Goal: Check status: Check status

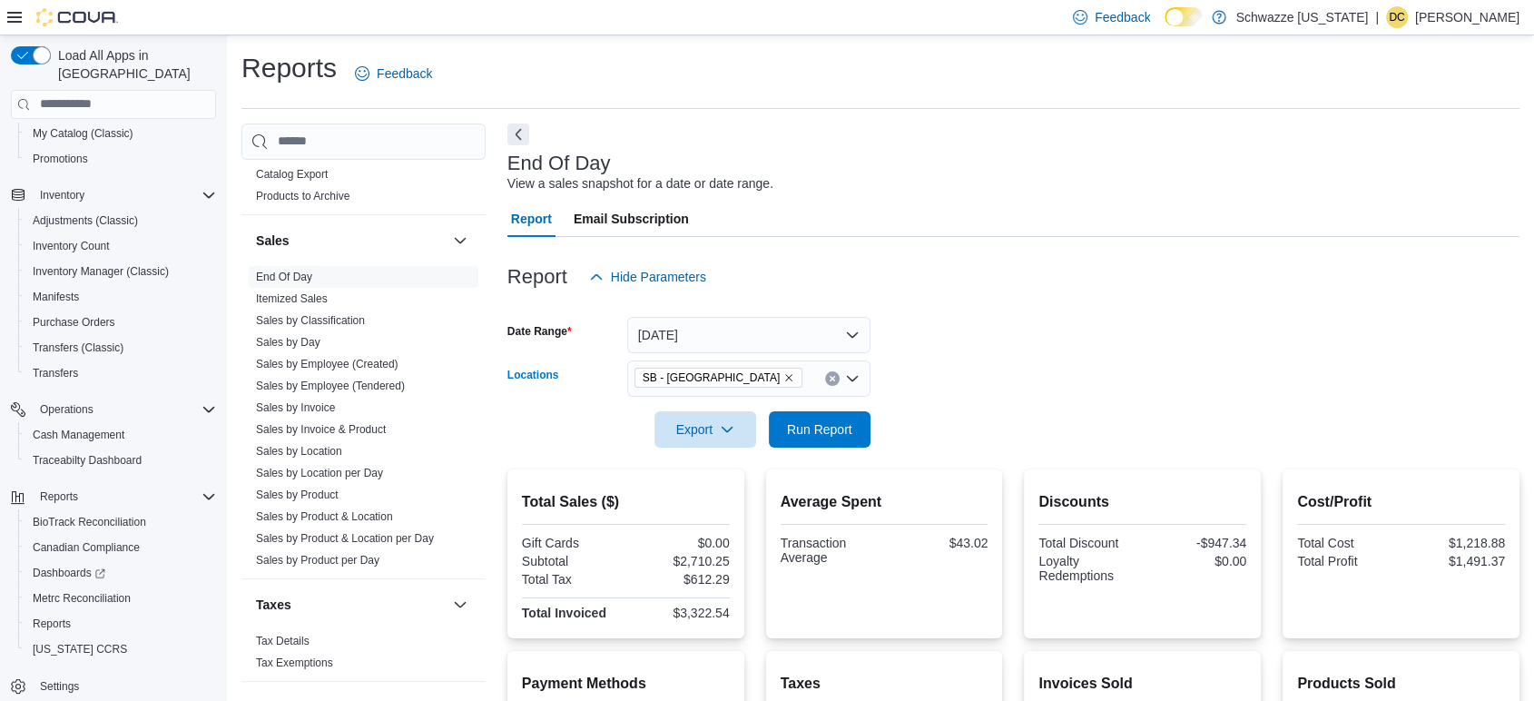
click at [783, 376] on icon "Remove SB - Pueblo West from selection in this group" at bounding box center [788, 377] width 11 height 11
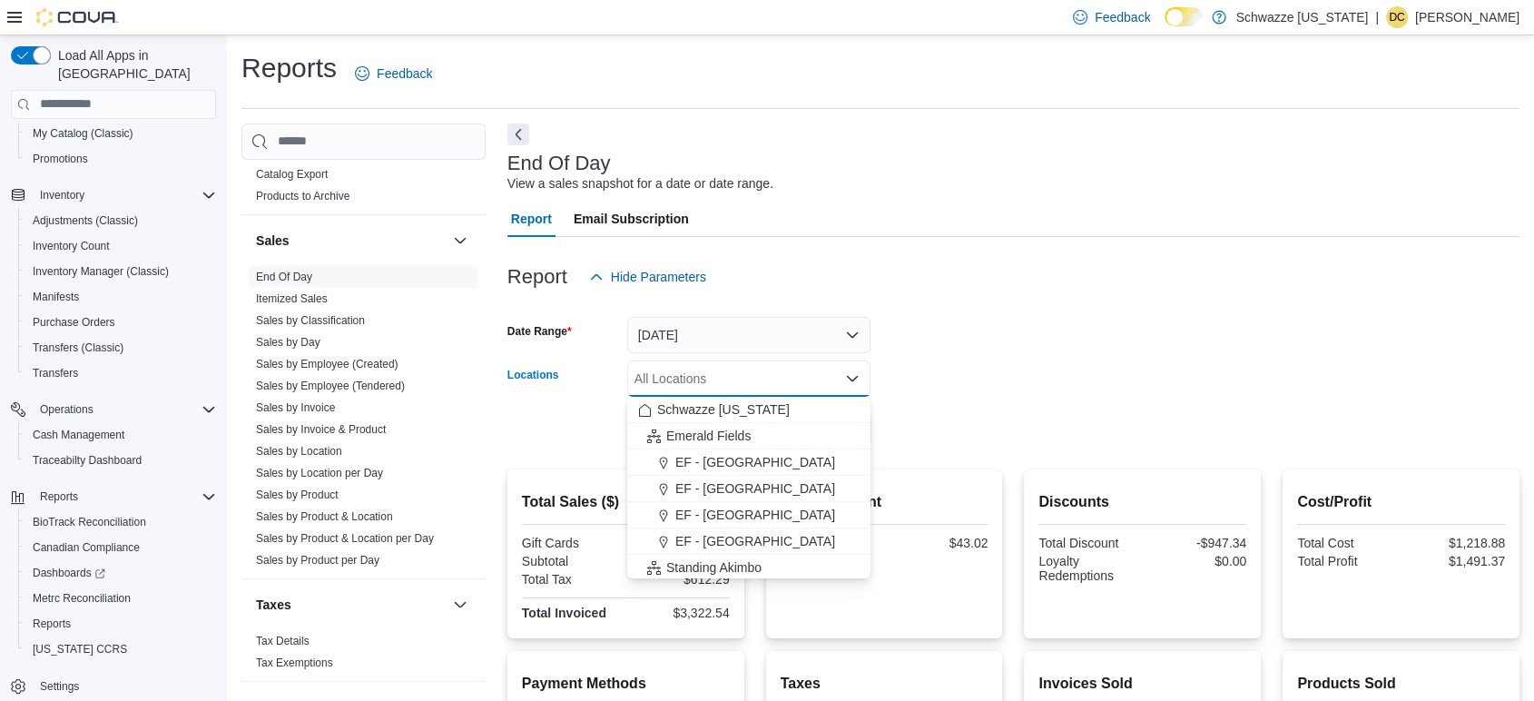
click at [706, 376] on div "All Locations Combo box. Selected. Combo box input. All Locations. Type some te…" at bounding box center [748, 378] width 243 height 36
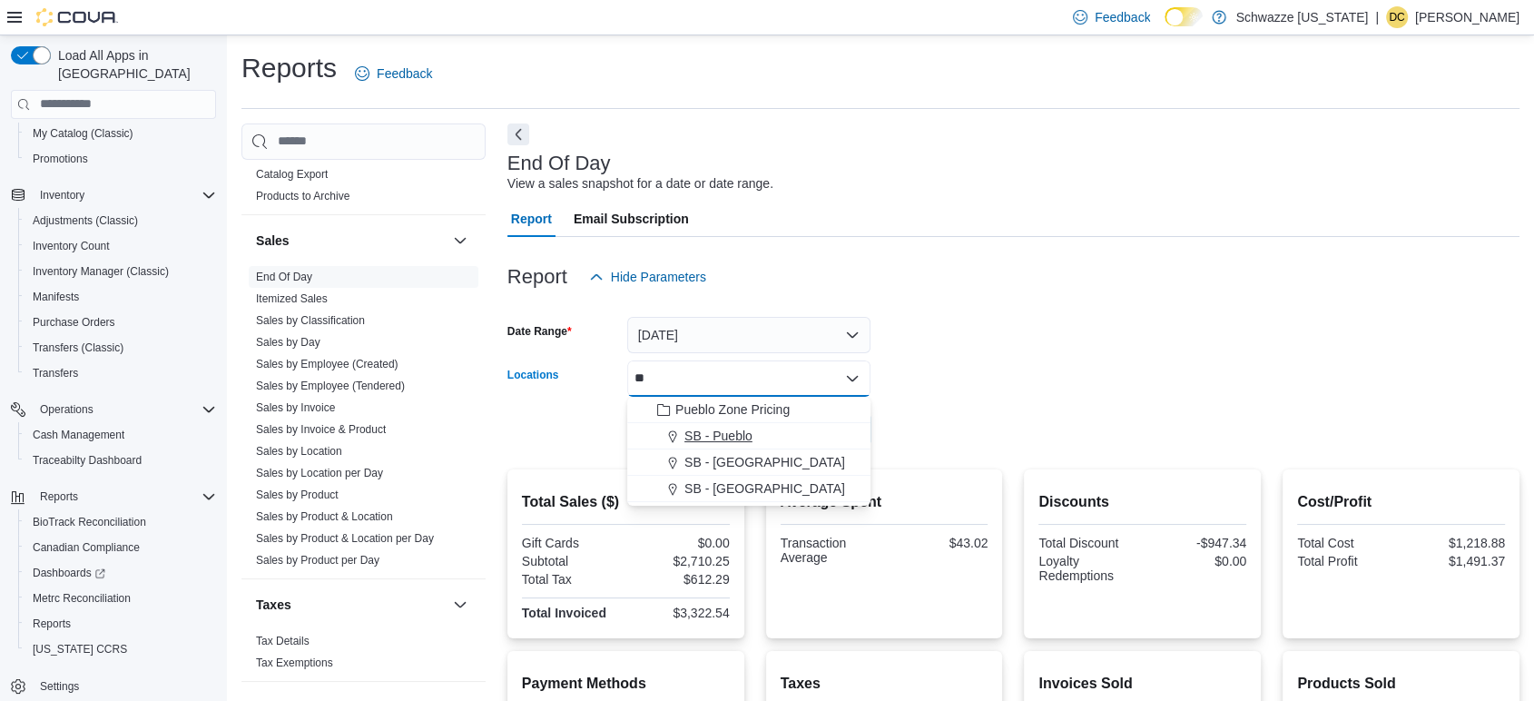
type input "**"
click at [721, 434] on span "SB - Pueblo" at bounding box center [718, 436] width 68 height 18
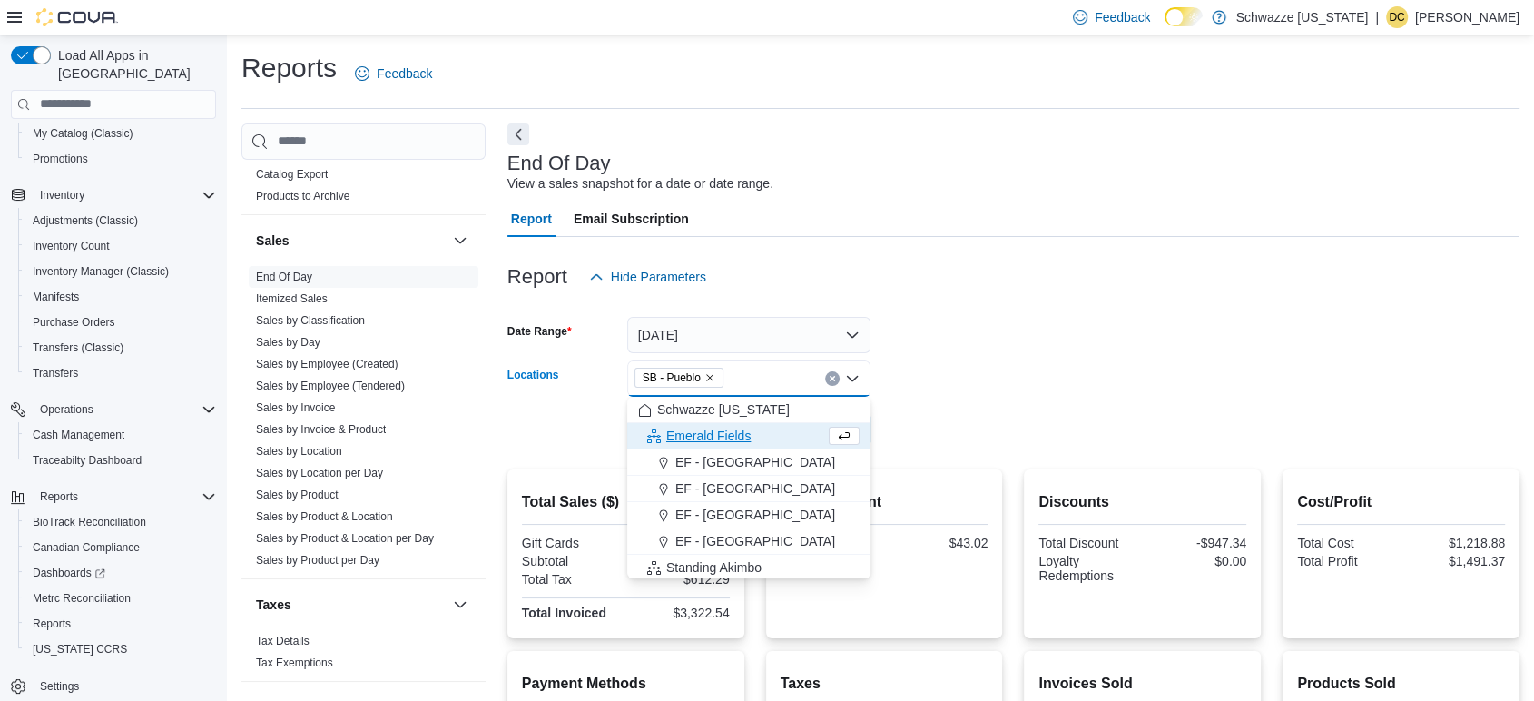
click at [1069, 432] on form "Date Range Today Locations SB - Pueblo Combo box. Selected. SB - Pueblo. Press …" at bounding box center [1013, 371] width 1012 height 152
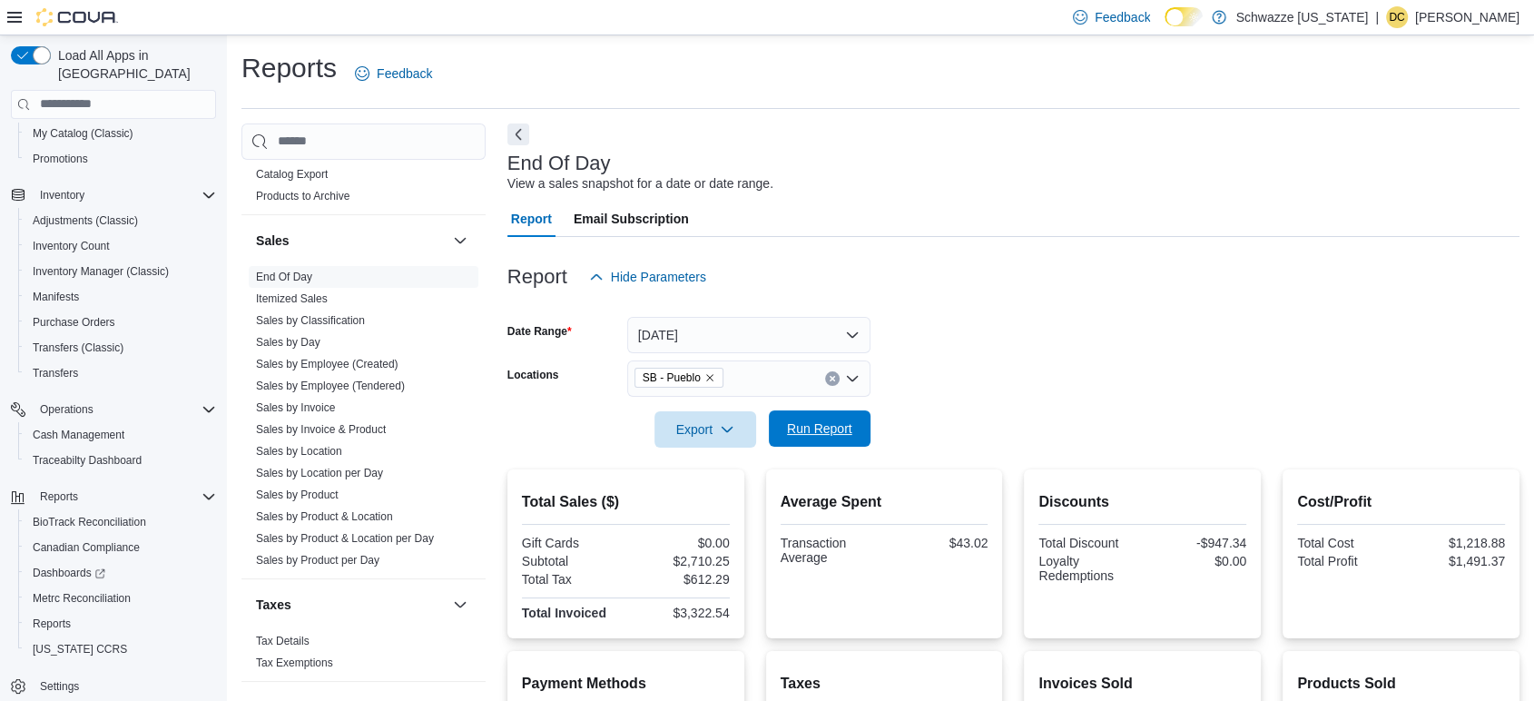
click at [827, 428] on span "Run Report" at bounding box center [819, 428] width 65 height 18
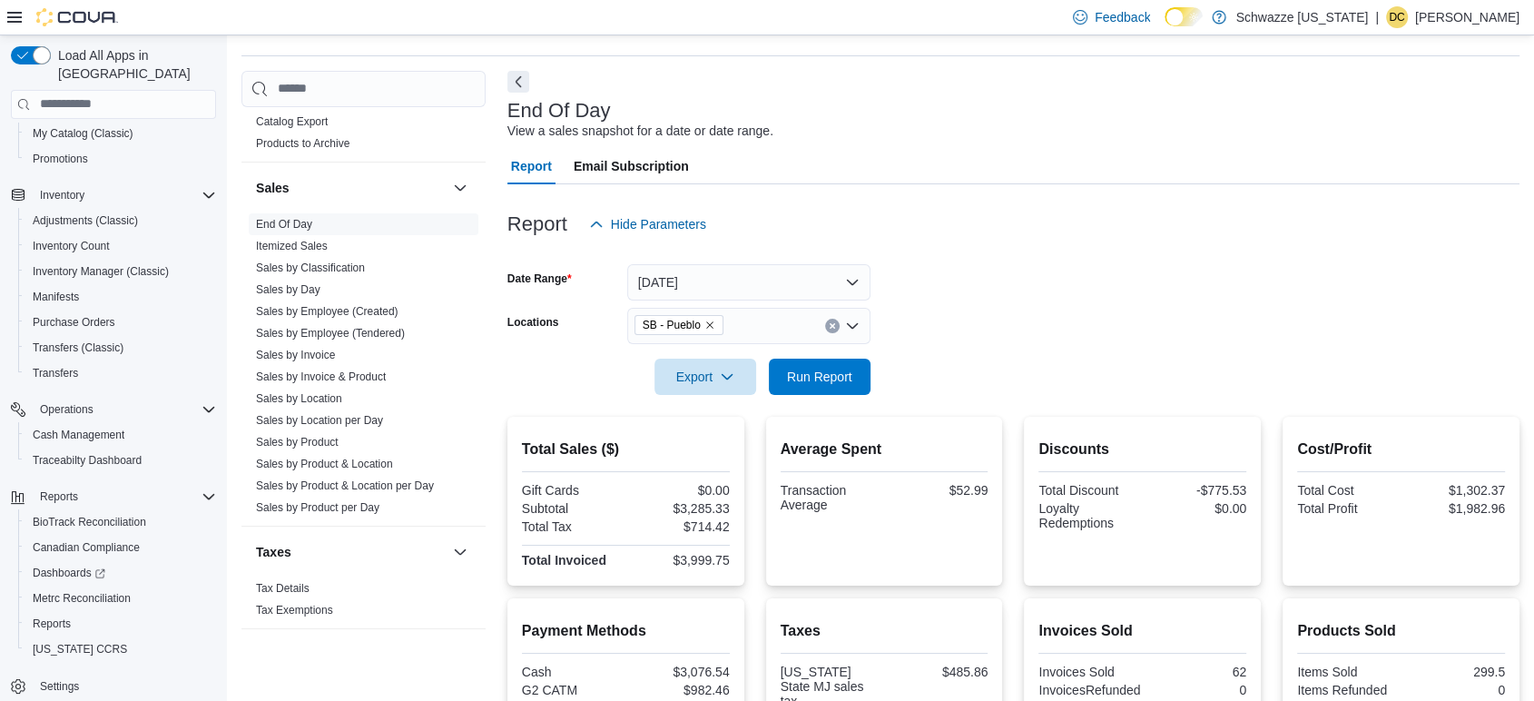
scroll to position [20, 0]
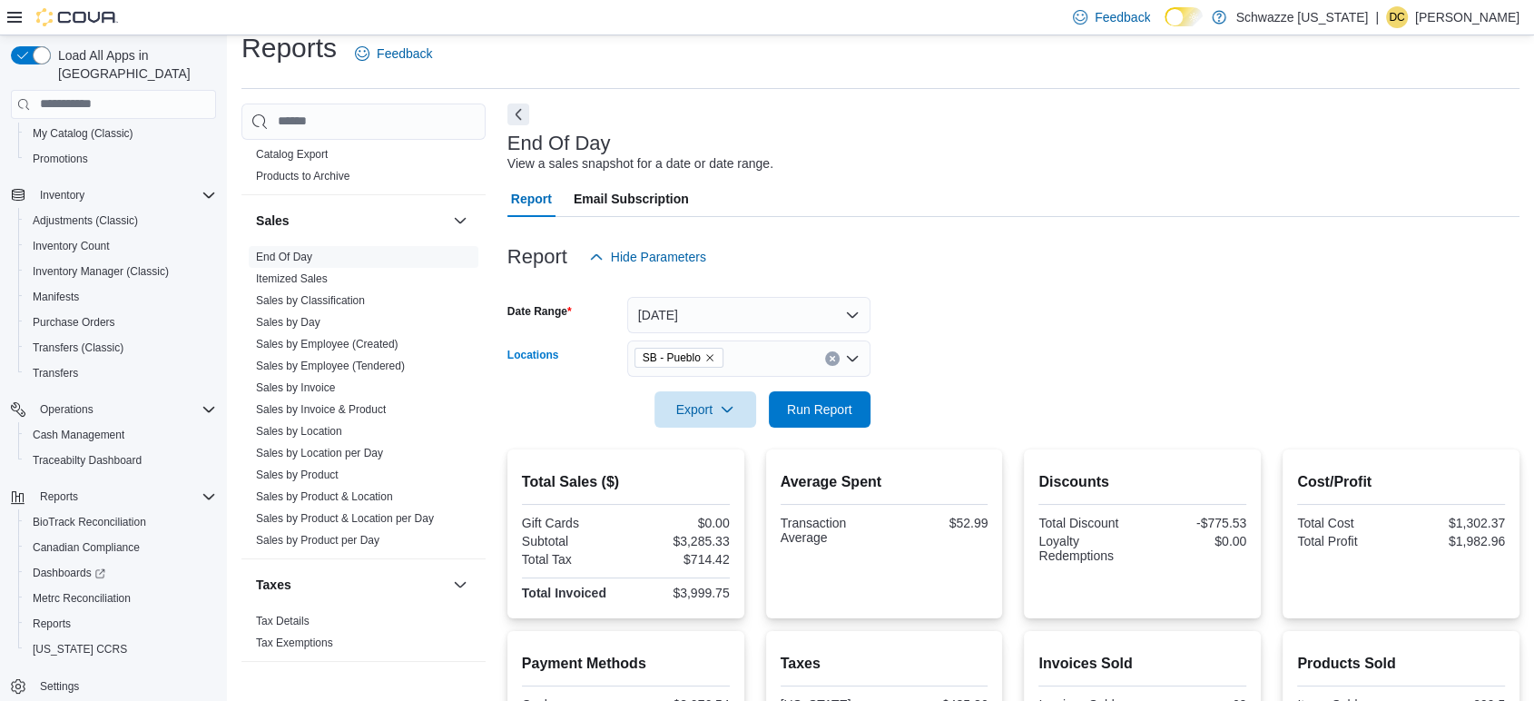
click at [712, 357] on icon "Remove SB - Pueblo from selection in this group" at bounding box center [709, 357] width 11 height 11
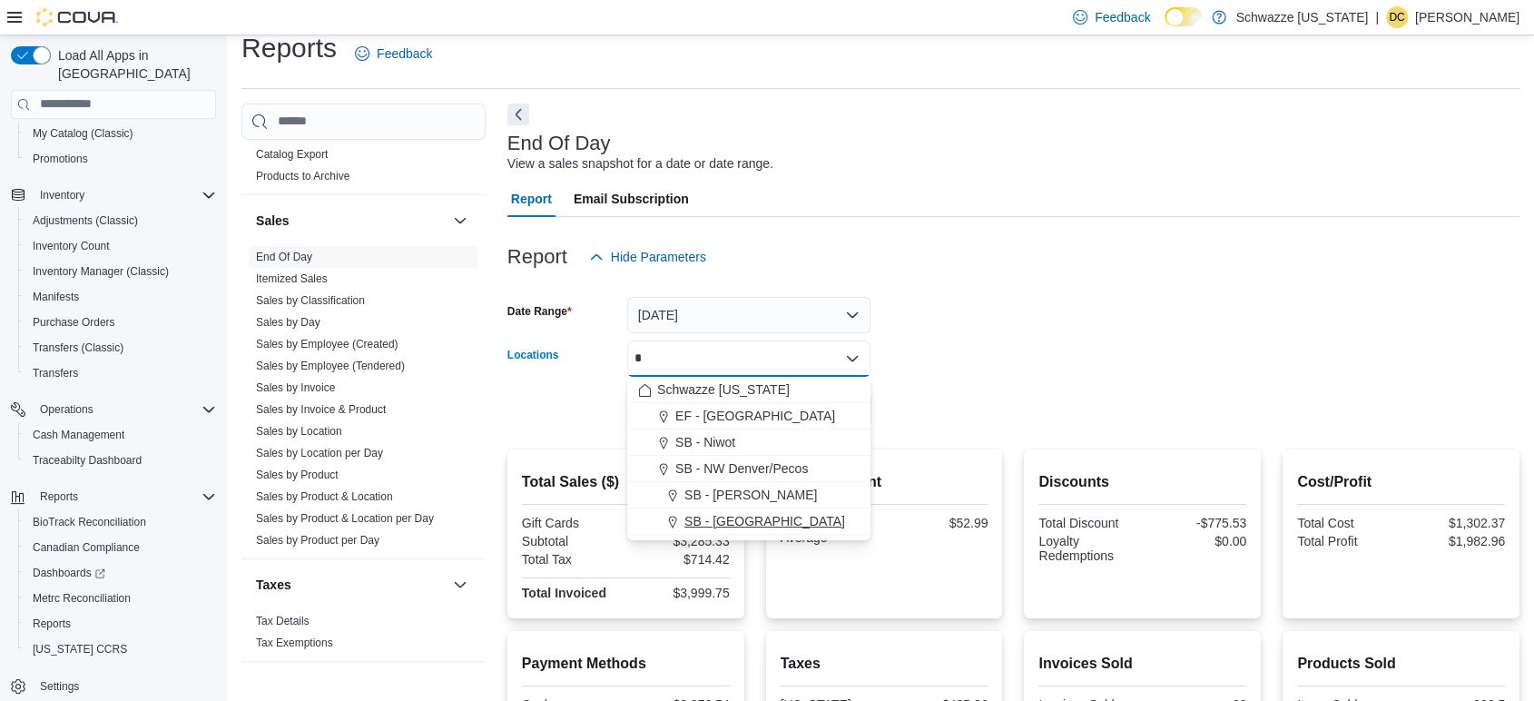
type input "*"
click at [794, 523] on div "SB - [GEOGRAPHIC_DATA]" at bounding box center [748, 521] width 221 height 18
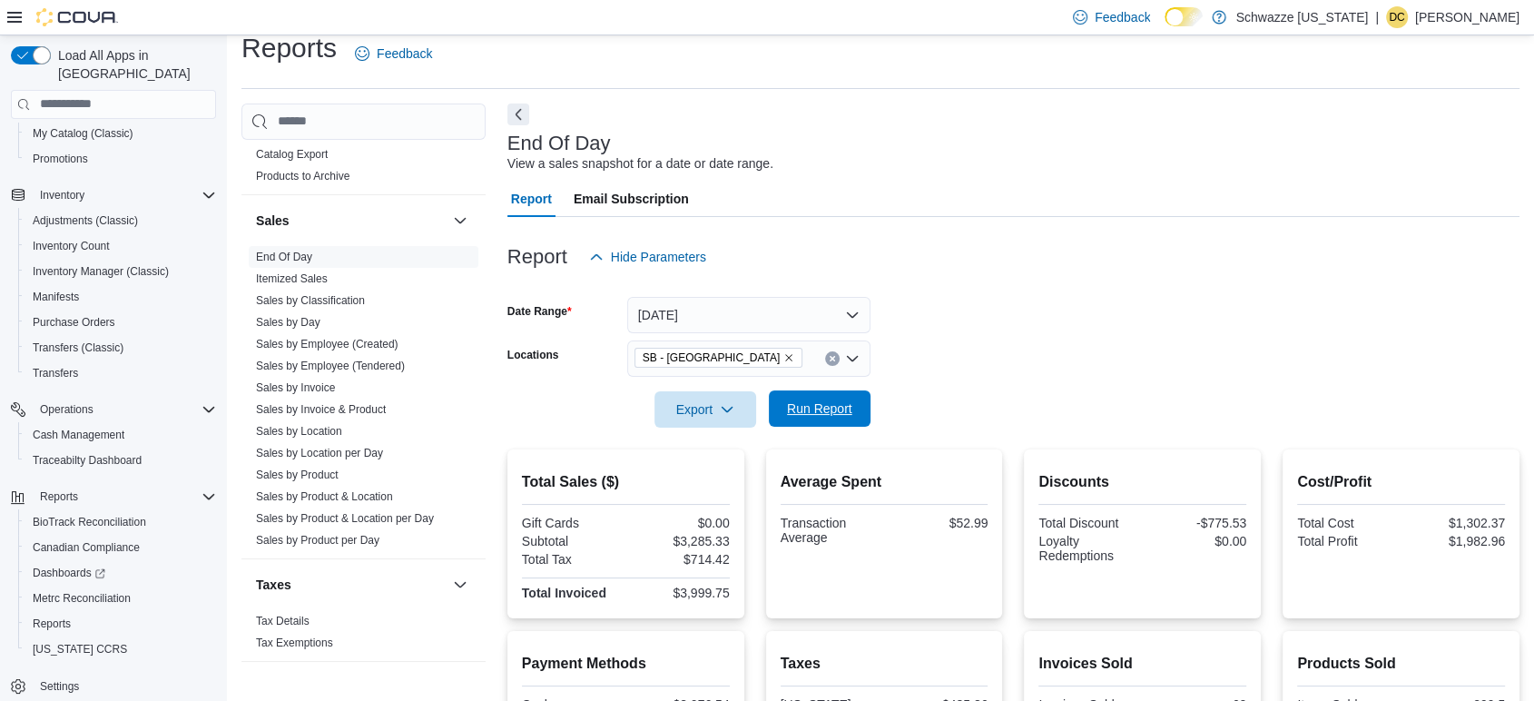
drag, startPoint x: 1104, startPoint y: 409, endPoint x: 777, endPoint y: 397, distance: 327.0
click at [1096, 406] on form "Date Range Today Locations SB - Pueblo West Export Run Report" at bounding box center [1013, 351] width 1012 height 152
click at [775, 410] on button "Run Report" at bounding box center [820, 408] width 102 height 36
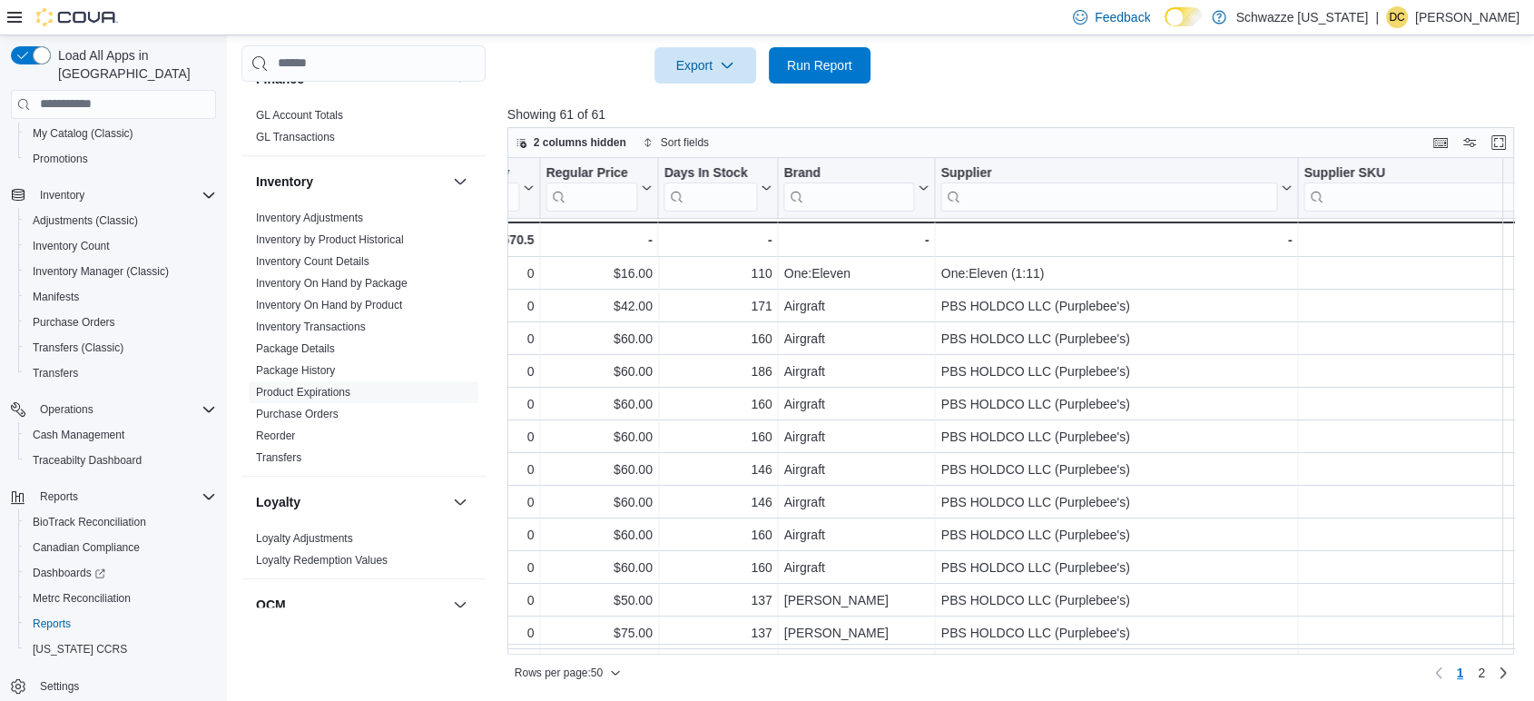
scroll to position [0, 2997]
